Goal: Find specific page/section: Locate a particular part of the current website

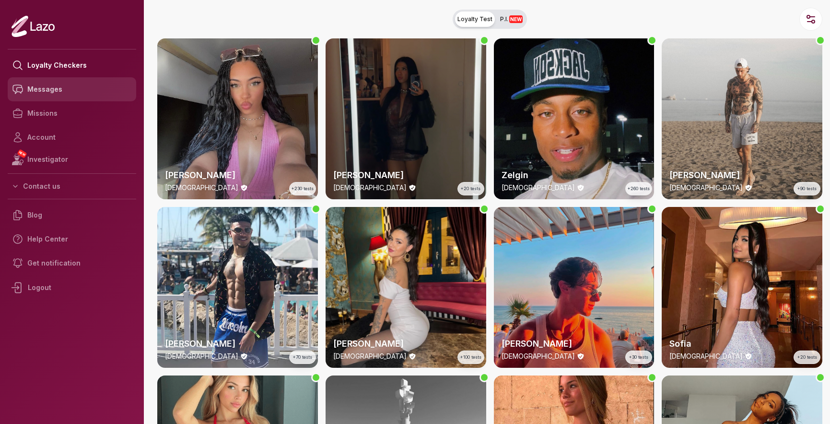
click at [91, 85] on link "Messages" at bounding box center [72, 89] width 129 height 24
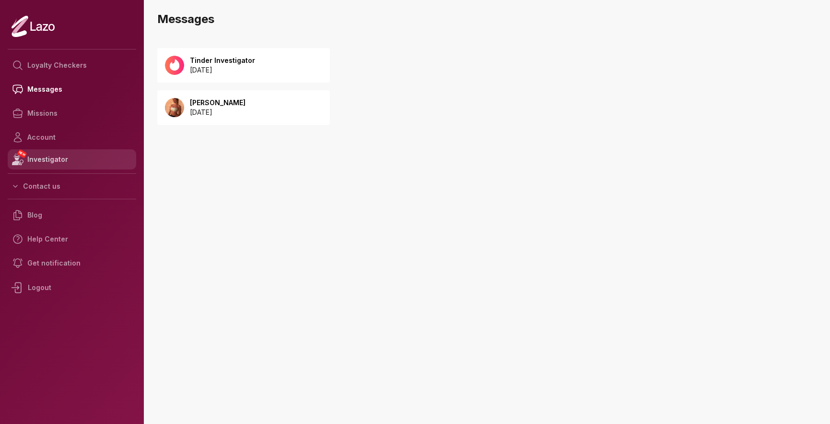
click at [44, 160] on link "NEW Investigator" at bounding box center [72, 159] width 129 height 20
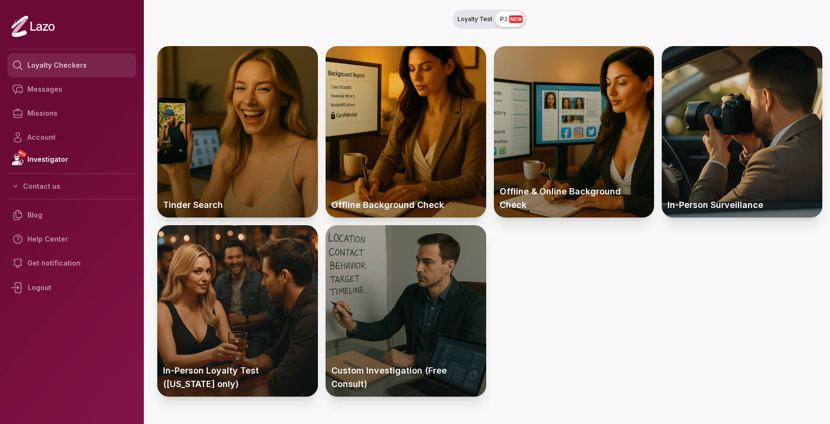
click at [54, 72] on link "Loyalty Checkers" at bounding box center [72, 65] width 129 height 24
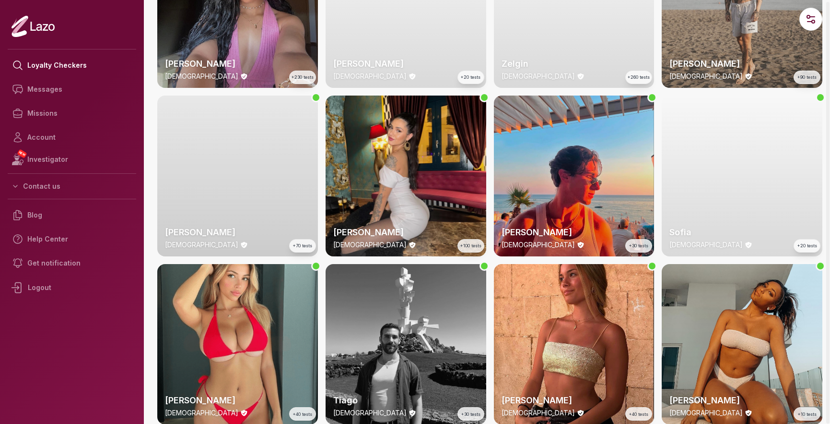
scroll to position [144, 0]
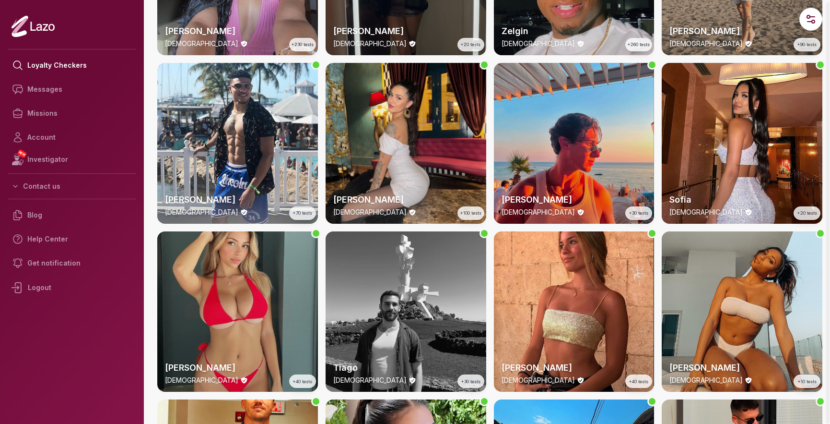
click at [237, 263] on div "[PERSON_NAME] [DEMOGRAPHIC_DATA] +40 tests" at bounding box center [237, 311] width 161 height 161
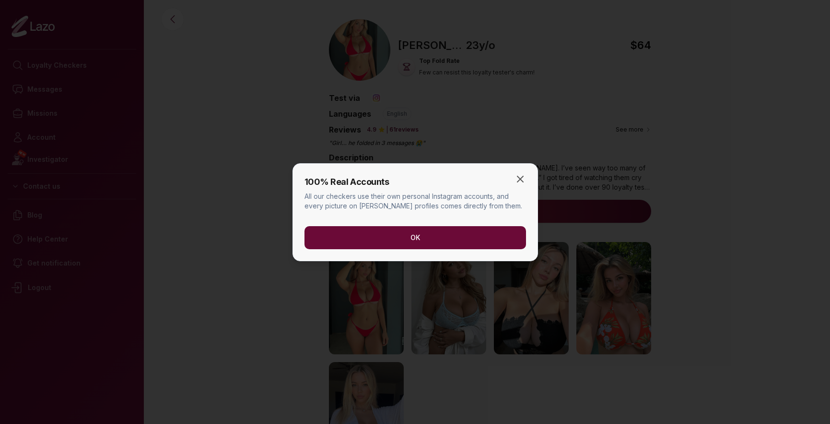
click at [475, 236] on button "OK" at bounding box center [416, 237] width 222 height 23
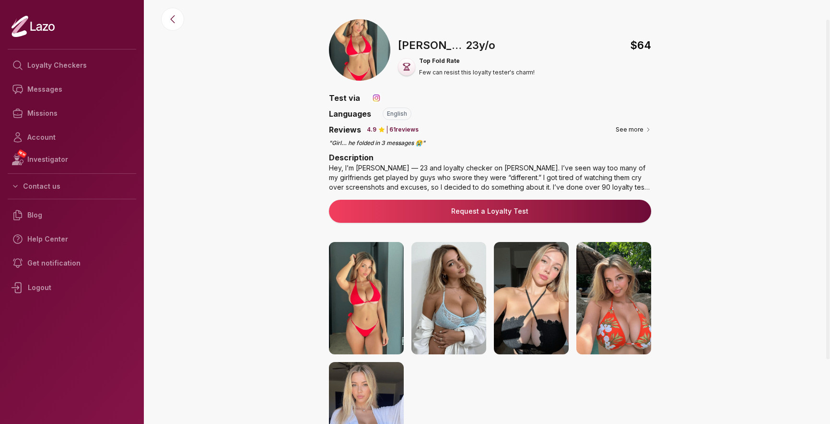
click at [363, 338] on img at bounding box center [366, 298] width 75 height 112
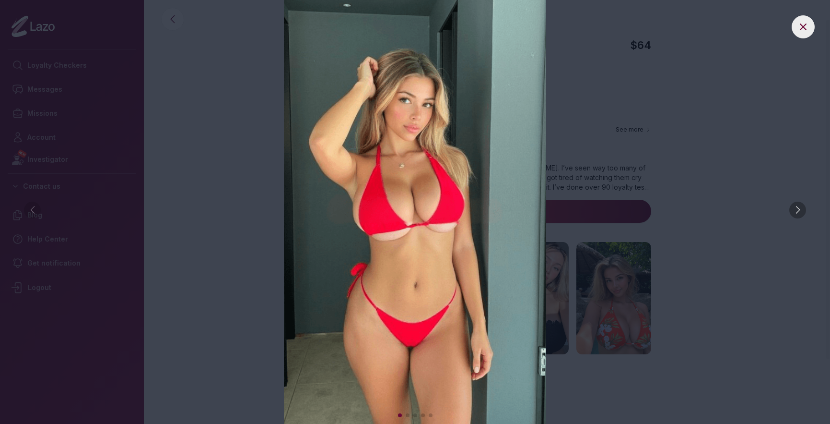
click at [794, 213] on div at bounding box center [798, 209] width 17 height 17
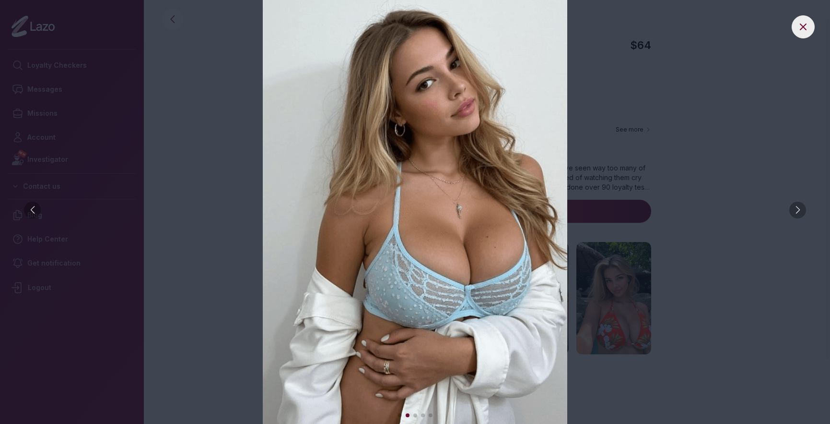
click at [794, 213] on div at bounding box center [798, 209] width 17 height 17
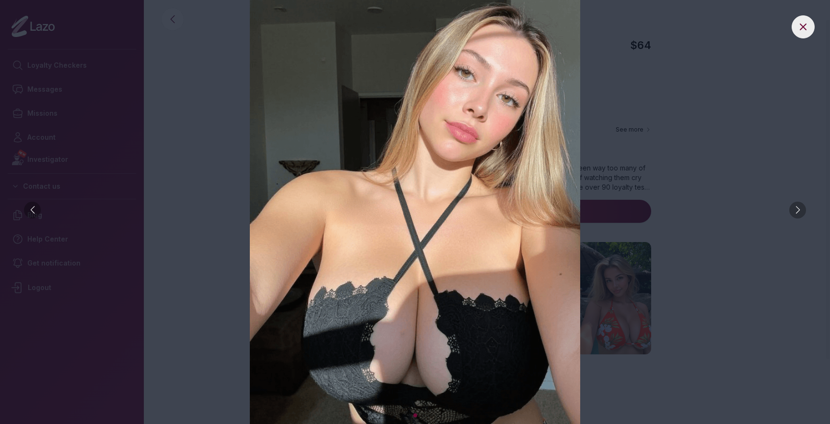
click at [794, 213] on div at bounding box center [798, 209] width 17 height 17
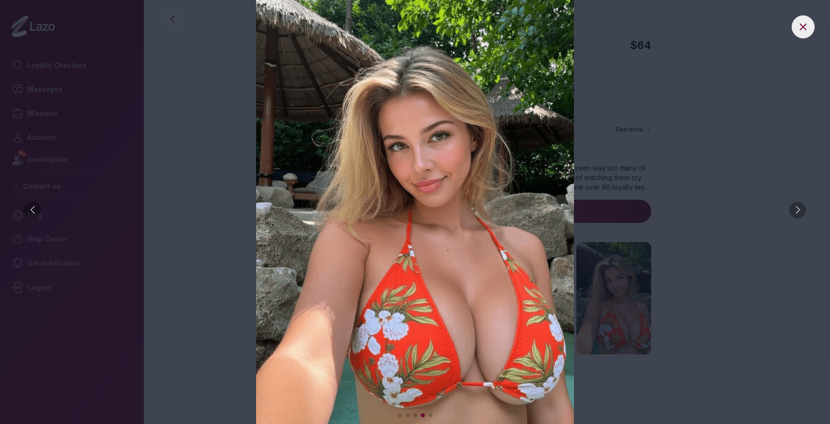
click at [794, 213] on div at bounding box center [798, 209] width 17 height 17
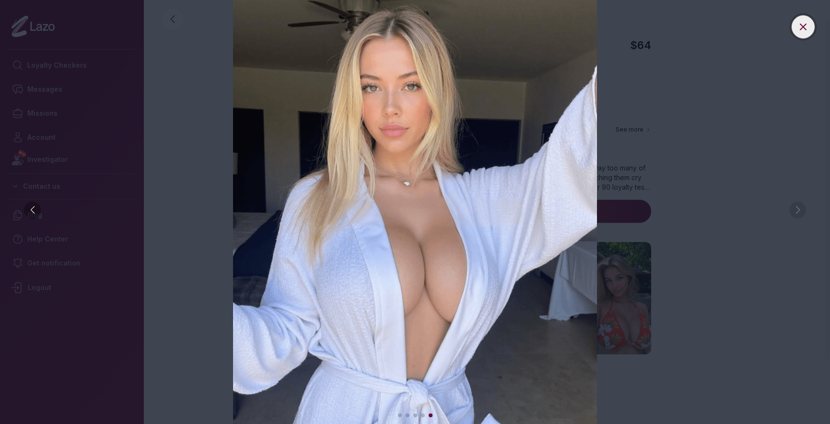
click at [809, 30] on icon at bounding box center [804, 27] width 12 height 12
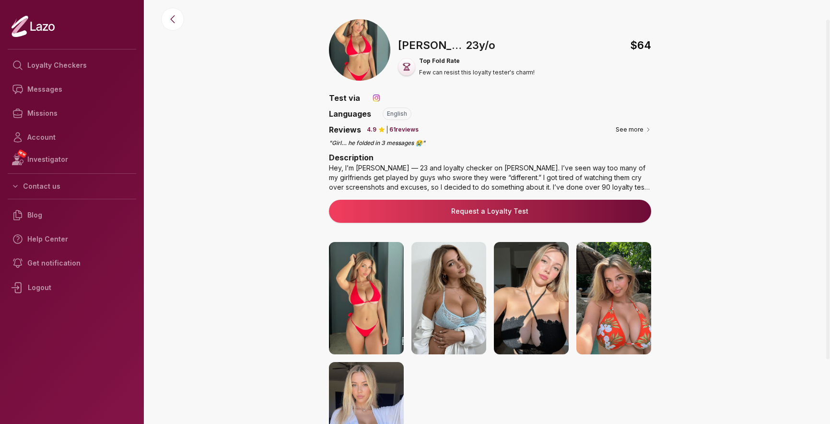
click at [401, 128] on p "61 reviews" at bounding box center [404, 130] width 29 height 8
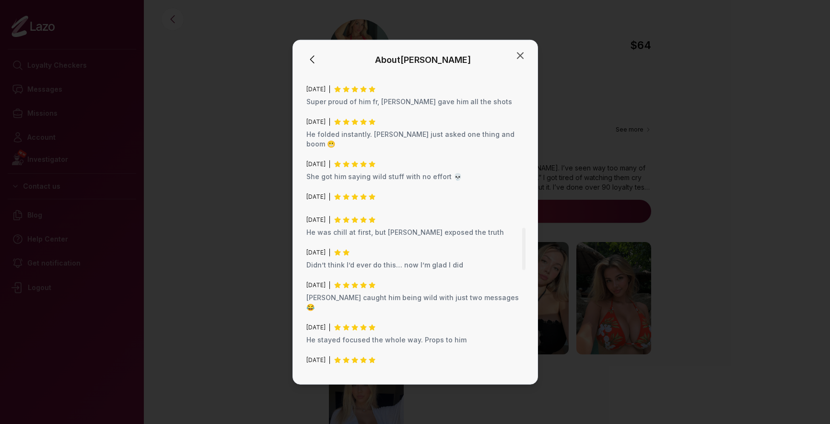
scroll to position [1780, 0]
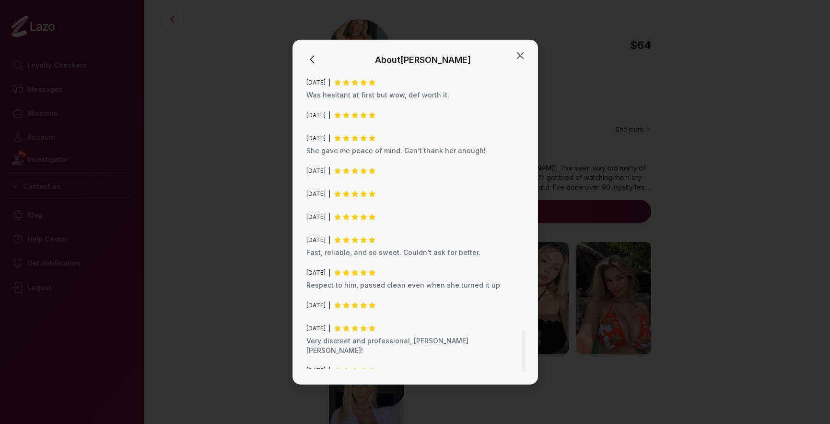
click at [188, 233] on div at bounding box center [415, 212] width 830 height 424
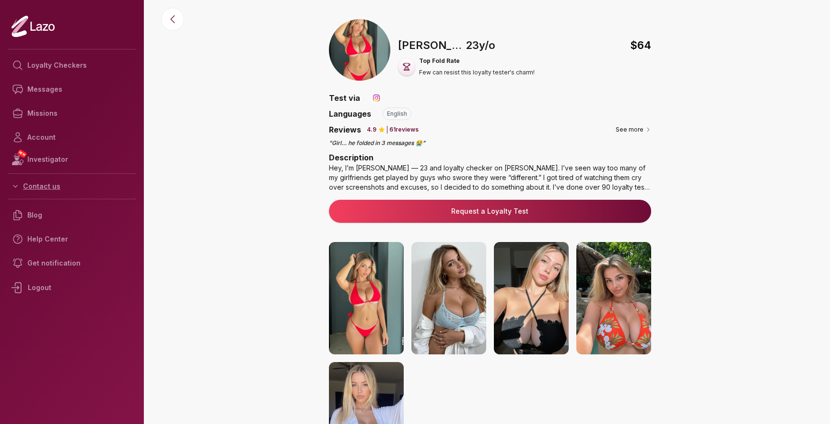
click at [38, 181] on button "Contact us" at bounding box center [72, 185] width 129 height 17
